Goal: Communication & Community: Answer question/provide support

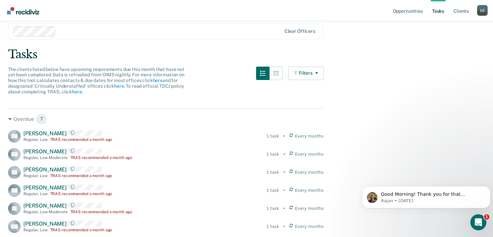
scroll to position [34, 0]
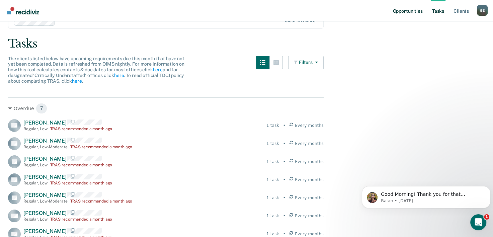
click at [403, 14] on link "Opportunities" at bounding box center [408, 10] width 32 height 21
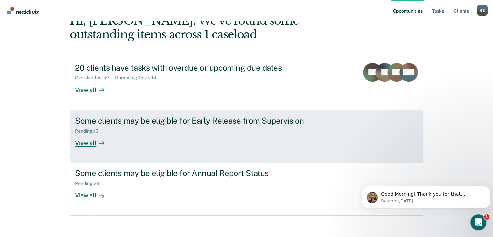
scroll to position [47, 0]
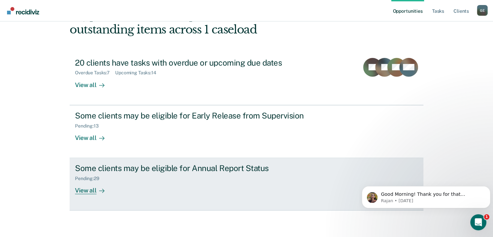
click at [87, 190] on div "View all" at bounding box center [94, 188] width 38 height 13
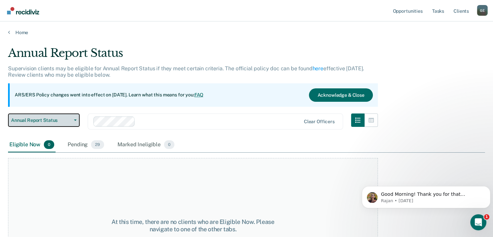
click at [65, 118] on span "Annual Report Status" at bounding box center [41, 121] width 60 height 6
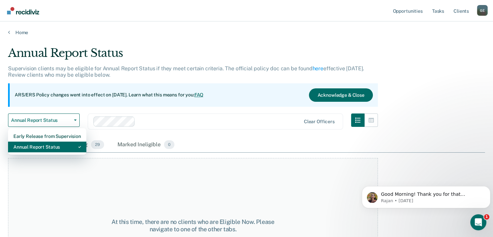
click at [53, 146] on div "Annual Report Status" at bounding box center [47, 147] width 68 height 11
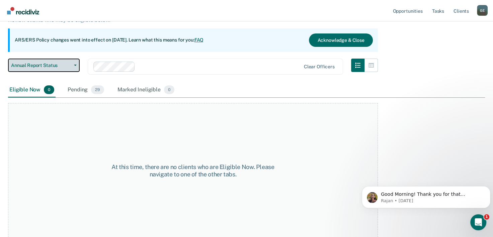
scroll to position [56, 0]
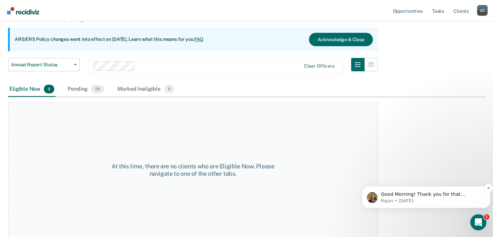
click at [435, 196] on span "Good Morning! Thank you for that information. And when should the next TRAS be …" at bounding box center [426, 201] width 91 height 19
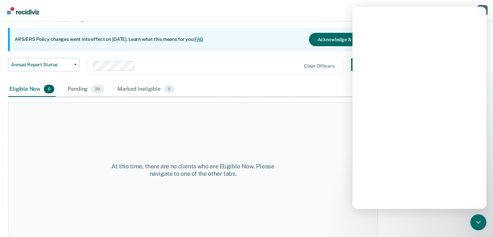
scroll to position [0, 0]
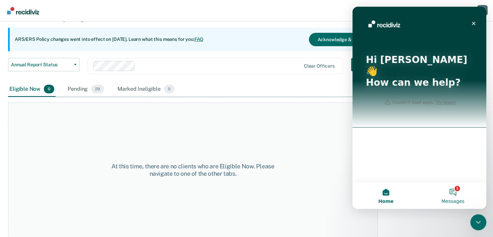
click at [455, 188] on button "1 Messages" at bounding box center [453, 195] width 67 height 27
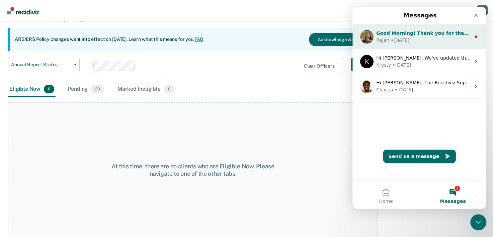
click at [403, 37] on div "• [DATE]" at bounding box center [400, 40] width 19 height 7
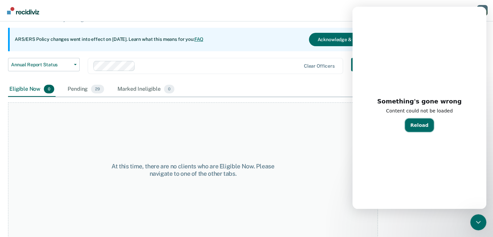
click at [418, 128] on button "Reload" at bounding box center [419, 125] width 29 height 13
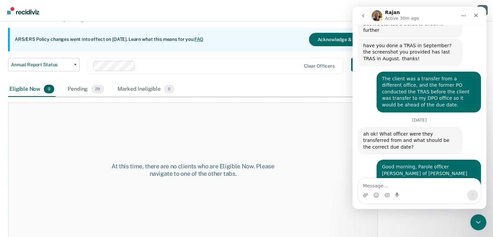
scroll to position [308, 0]
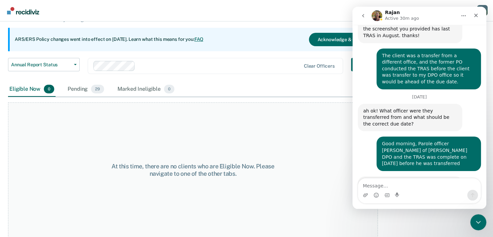
click at [387, 184] on textarea "Message…" at bounding box center [419, 184] width 123 height 11
type textarea "next year"
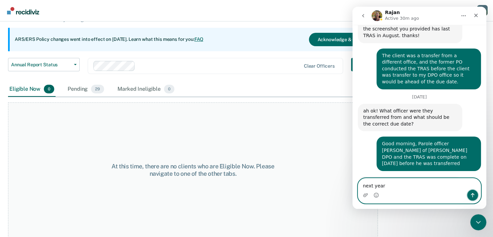
click at [474, 197] on icon "Send a message…" at bounding box center [472, 195] width 5 height 5
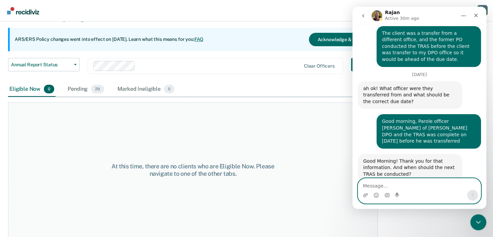
scroll to position [337, 0]
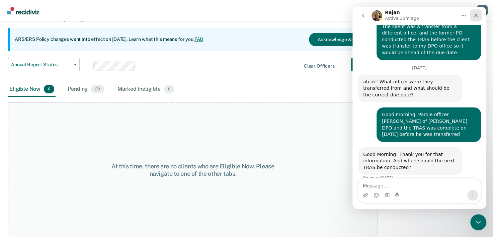
click at [477, 14] on icon "Close" at bounding box center [476, 15] width 5 height 5
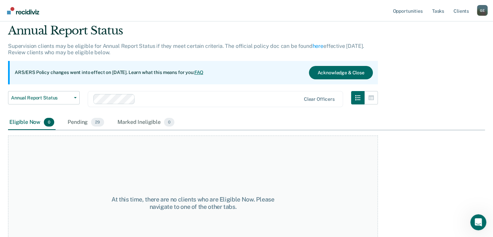
scroll to position [22, 0]
click at [442, 14] on link "Tasks" at bounding box center [438, 10] width 15 height 21
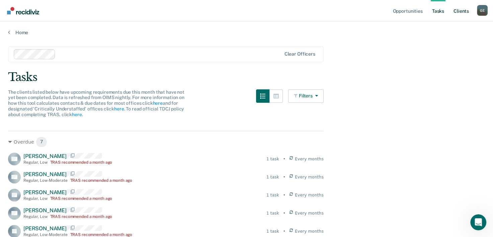
click at [457, 12] on link "Client s" at bounding box center [462, 10] width 18 height 21
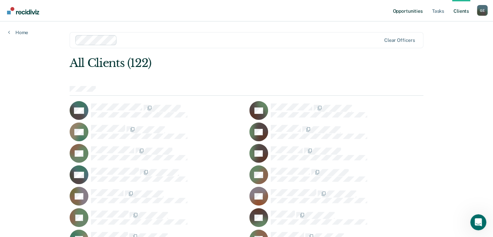
click at [415, 10] on link "Opportunities" at bounding box center [408, 10] width 32 height 21
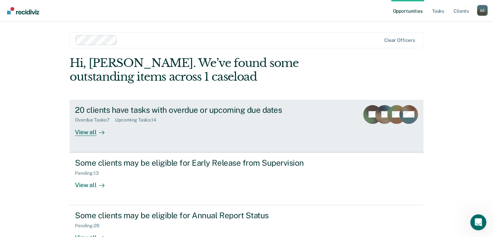
click at [86, 135] on div "View all" at bounding box center [94, 129] width 38 height 13
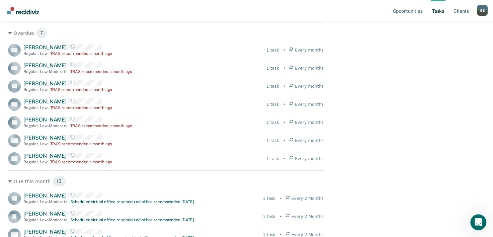
scroll to position [134, 0]
